Goal: Transaction & Acquisition: Obtain resource

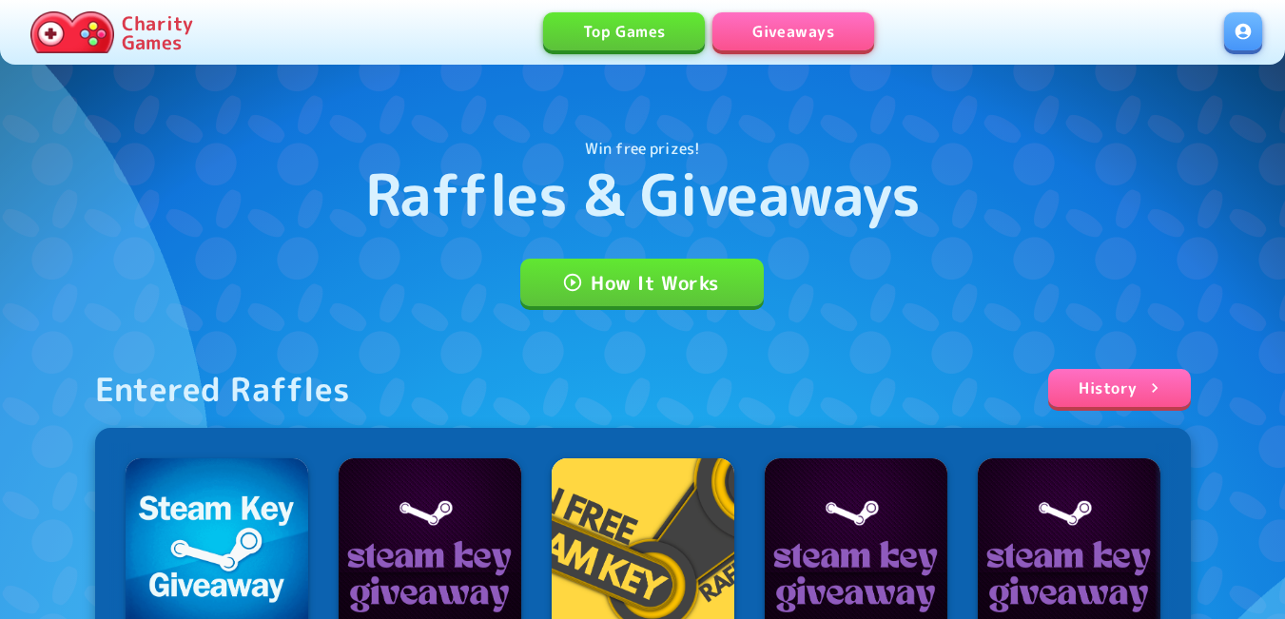
click at [1246, 27] on link at bounding box center [1243, 31] width 38 height 38
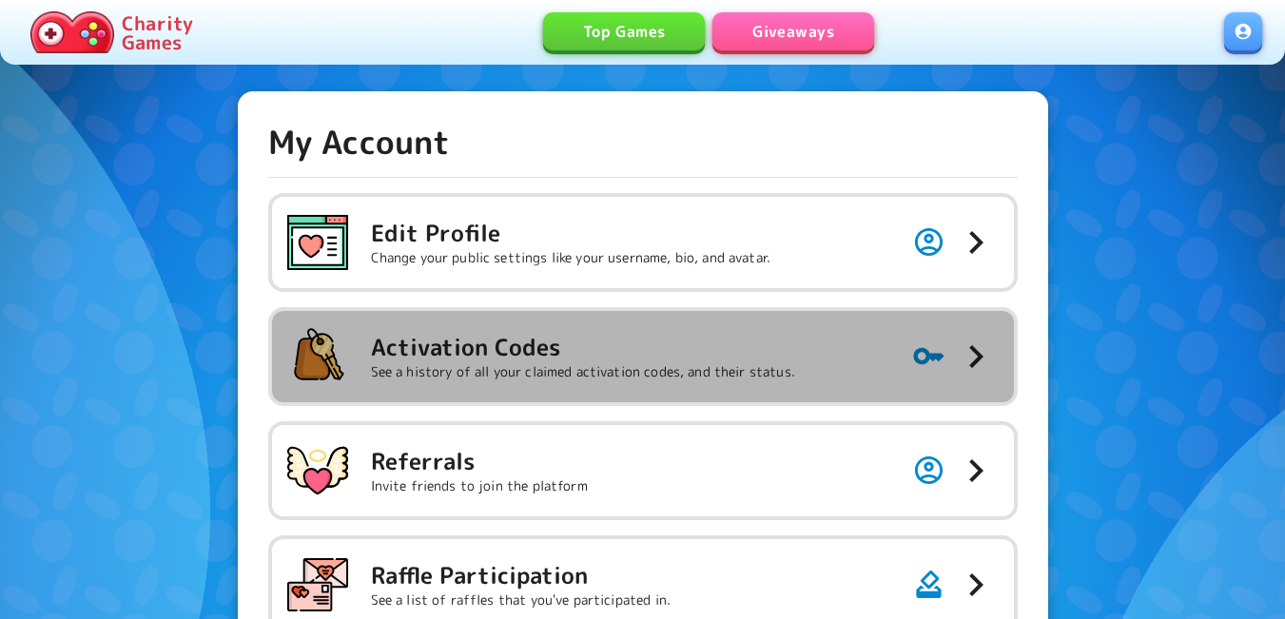
click at [580, 354] on h5 "Activation Codes" at bounding box center [583, 347] width 424 height 30
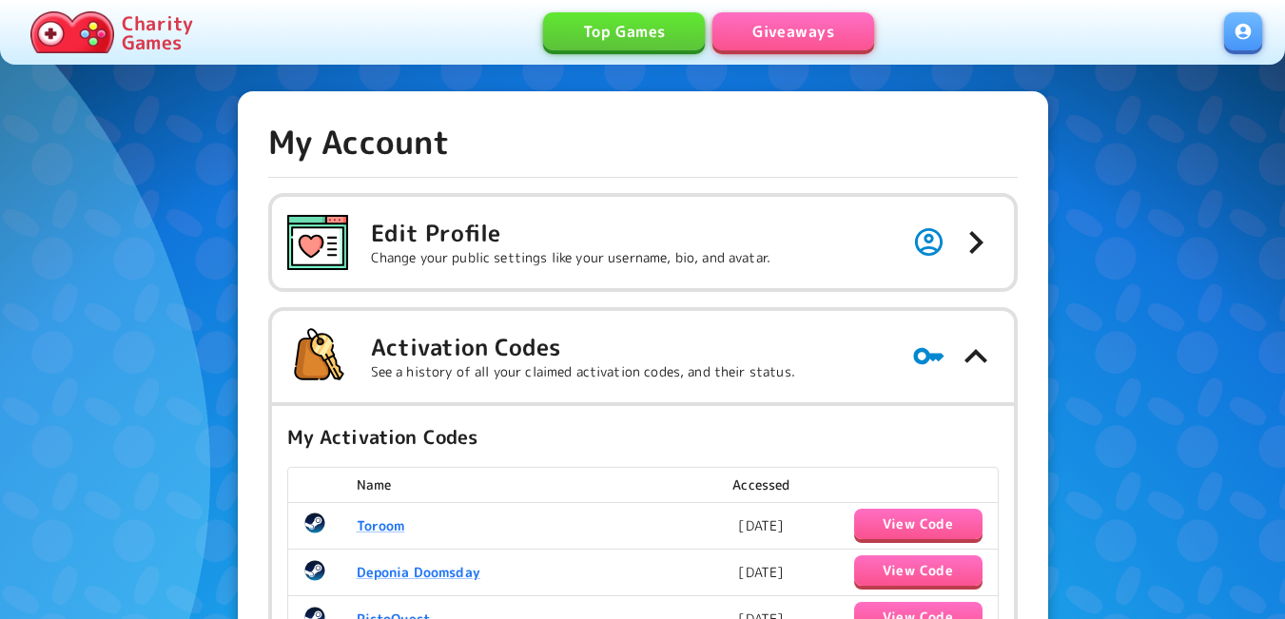
click at [816, 22] on link "Giveaways" at bounding box center [793, 31] width 162 height 38
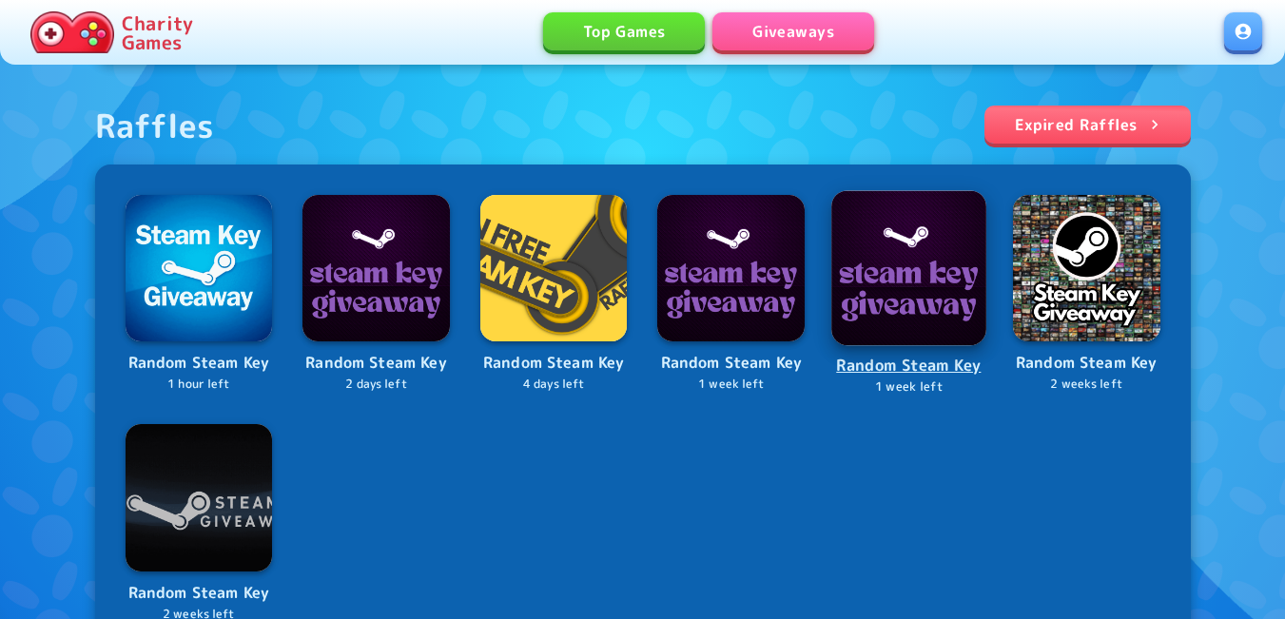
scroll to position [761, 0]
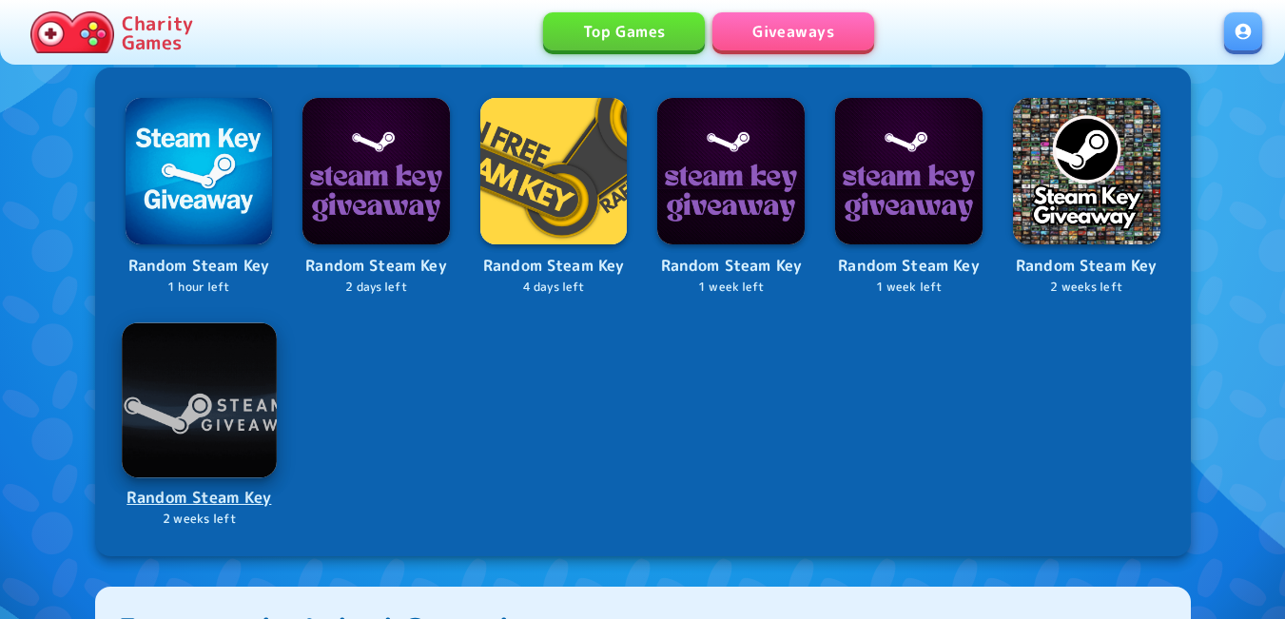
click at [184, 362] on img at bounding box center [199, 399] width 154 height 154
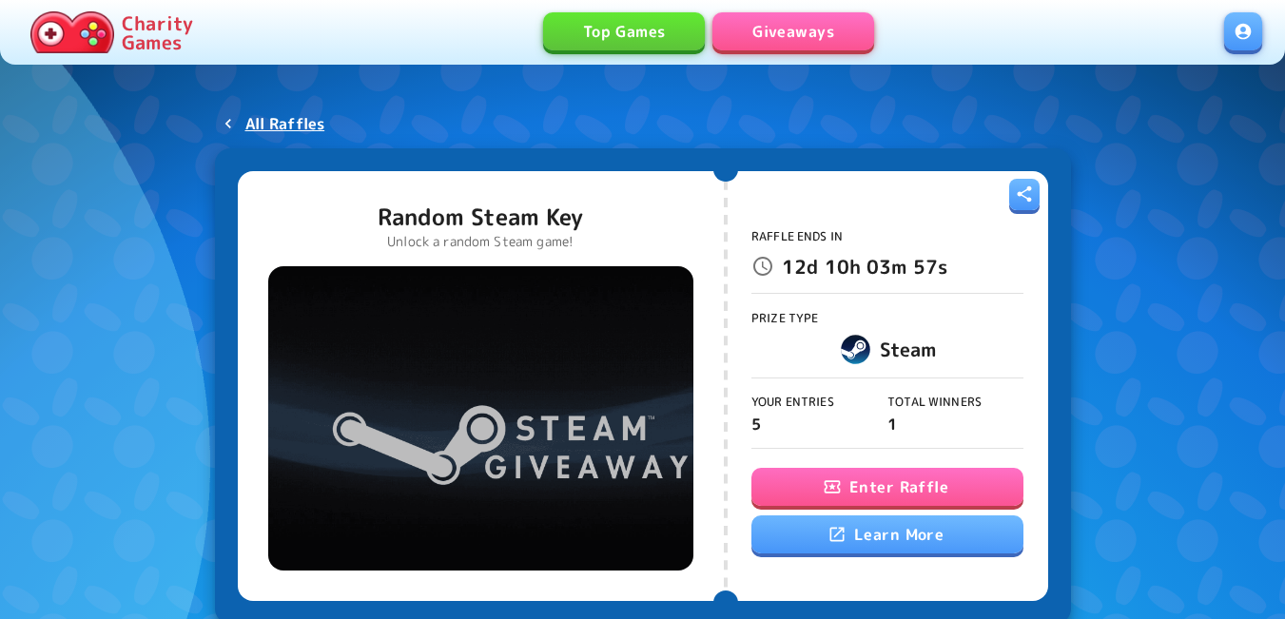
click at [864, 472] on button "Enter Raffle" at bounding box center [887, 487] width 272 height 38
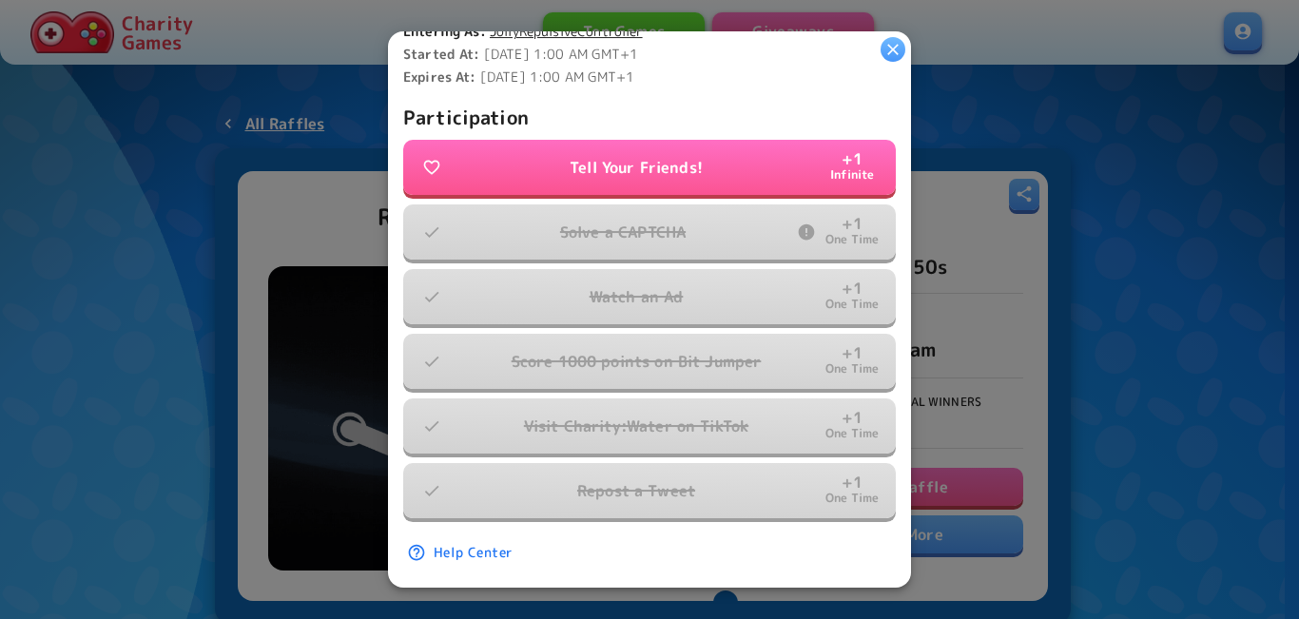
scroll to position [589, 0]
